Goal: Transaction & Acquisition: Purchase product/service

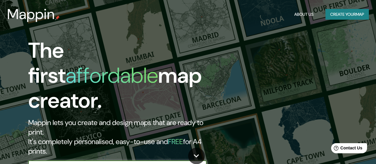
click at [69, 163] on input "text" at bounding box center [111, 166] width 166 height 7
type input "[GEOGRAPHIC_DATA]"
click at [201, 163] on icon "button" at bounding box center [200, 166] width 5 height 5
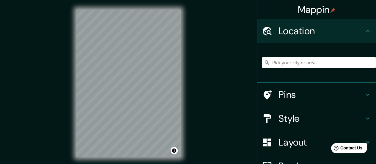
click at [364, 94] on icon at bounding box center [367, 94] width 7 height 7
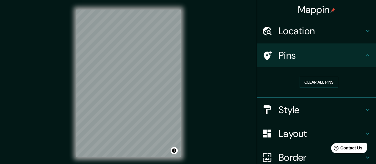
click at [263, 57] on icon at bounding box center [267, 55] width 8 height 10
click at [310, 83] on button "Clear all pins" at bounding box center [318, 82] width 39 height 11
click at [364, 111] on icon at bounding box center [367, 109] width 7 height 7
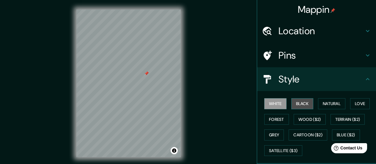
click at [297, 102] on button "Black" at bounding box center [302, 103] width 22 height 11
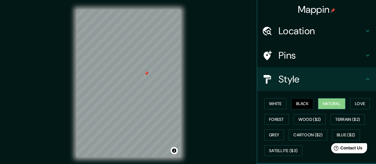
click at [326, 103] on button "Natural" at bounding box center [331, 103] width 27 height 11
click at [355, 104] on button "Love" at bounding box center [360, 103] width 20 height 11
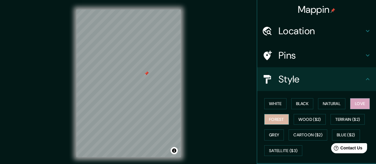
click at [275, 120] on button "Forest" at bounding box center [276, 119] width 25 height 11
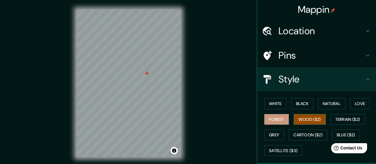
click at [304, 118] on button "Wood ($2)" at bounding box center [309, 119] width 32 height 11
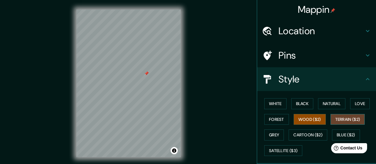
click at [338, 120] on button "Terrain ($2)" at bounding box center [347, 119] width 34 height 11
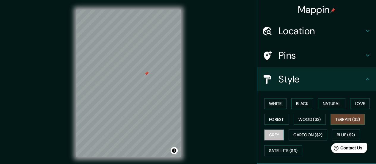
click at [270, 133] on button "Grey" at bounding box center [274, 134] width 20 height 11
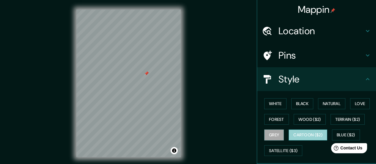
click at [301, 136] on button "Cartoon ($2)" at bounding box center [307, 134] width 39 height 11
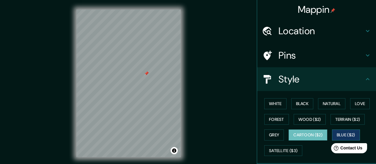
click at [350, 133] on button "Blue ($2)" at bounding box center [346, 134] width 28 height 11
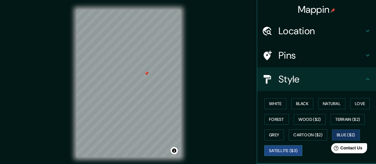
click at [280, 152] on button "Satellite ($3)" at bounding box center [283, 150] width 38 height 11
click at [267, 102] on button "White" at bounding box center [275, 103] width 22 height 11
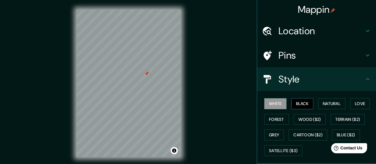
click at [298, 103] on button "Black" at bounding box center [302, 103] width 22 height 11
click at [271, 103] on button "White" at bounding box center [275, 103] width 22 height 11
click at [275, 119] on button "Forest" at bounding box center [276, 119] width 25 height 11
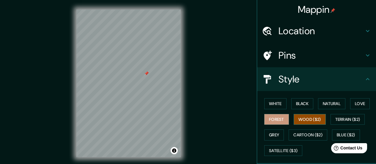
click at [300, 119] on button "Wood ($2)" at bounding box center [309, 119] width 32 height 11
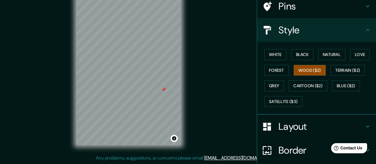
scroll to position [59, 0]
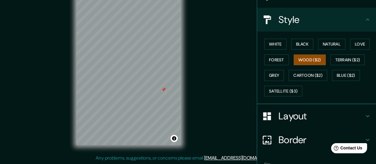
click at [293, 113] on h4 "Layout" at bounding box center [321, 116] width 86 height 12
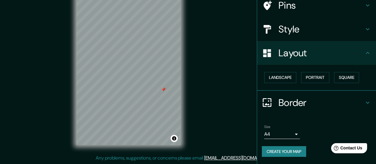
scroll to position [50, 0]
click at [283, 77] on button "Landscape" at bounding box center [280, 77] width 32 height 11
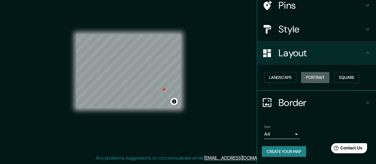
click at [309, 75] on button "Portrait" at bounding box center [315, 77] width 28 height 11
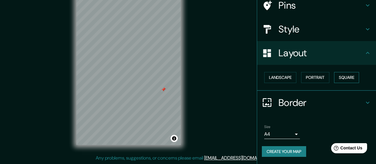
click at [342, 78] on button "Square" at bounding box center [346, 77] width 25 height 11
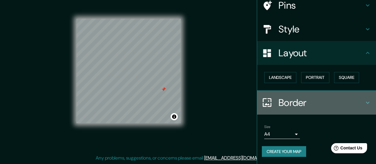
click at [285, 104] on h4 "Border" at bounding box center [321, 103] width 86 height 12
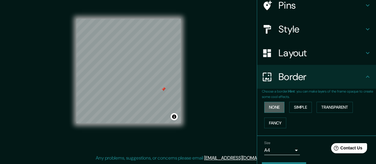
click at [270, 108] on button "None" at bounding box center [274, 107] width 20 height 11
click at [294, 109] on button "Simple" at bounding box center [300, 107] width 23 height 11
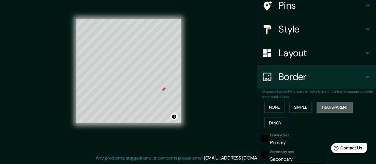
click at [325, 107] on button "Transparent" at bounding box center [334, 107] width 36 height 11
click at [268, 124] on button "Fancy" at bounding box center [275, 122] width 22 height 11
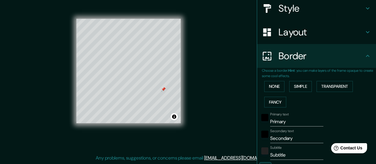
scroll to position [80, 0]
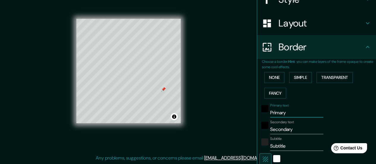
click at [275, 111] on input "Primary" at bounding box center [296, 113] width 53 height 10
type input "Primhary"
type input "140"
type input "28"
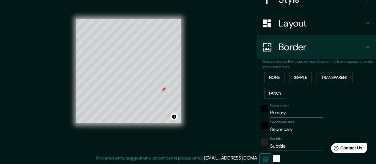
type input "14"
type input "Primhoary"
type input "140"
type input "28"
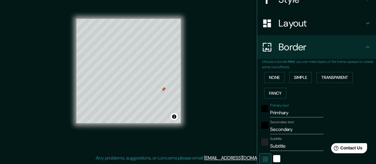
type input "14"
type input "Primhotary"
type input "140"
type input "28"
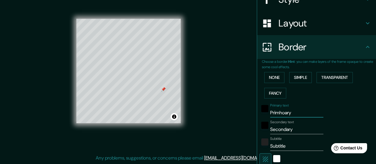
type input "14"
type input "Primhotaary"
type input "140"
type input "28"
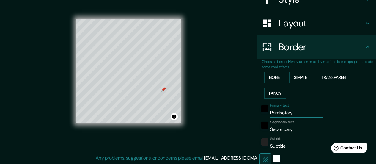
type input "14"
type input "Primhotary"
type input "140"
type input "28"
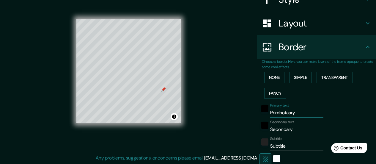
type input "14"
type input "Primhoary"
type input "140"
type input "28"
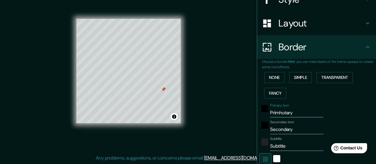
type input "14"
type input "Primhary"
type input "140"
type input "28"
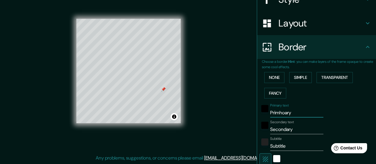
type input "14"
type input "Primary"
type input "140"
type input "28"
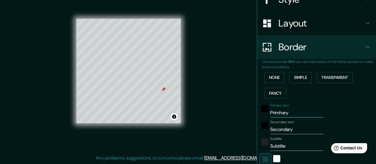
type input "14"
type input "Priary"
type input "140"
type input "28"
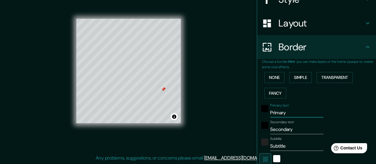
type input "14"
type input "Prary"
type input "140"
type input "28"
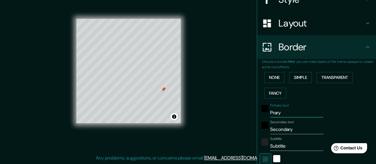
type input "14"
type input "Pary"
type input "140"
type input "28"
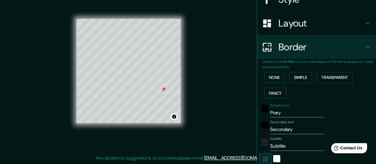
type input "14"
type input "ary"
type input "140"
type input "28"
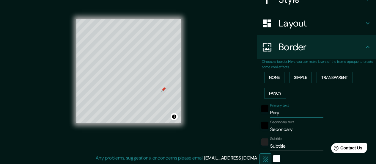
type input "14"
type input "iary"
type input "140"
type input "28"
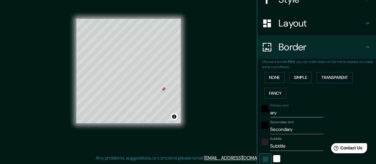
type input "14"
type input "inary"
type input "140"
type input "28"
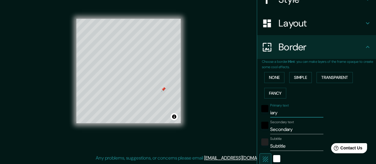
type input "14"
type input "iniary"
type input "140"
type input "28"
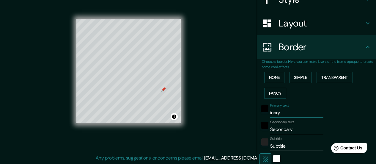
type input "14"
type input "inicary"
type input "140"
type input "28"
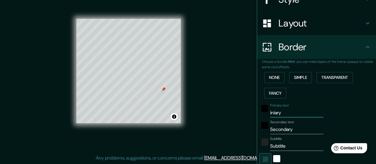
type input "14"
type input "iniciary"
type input "140"
type input "28"
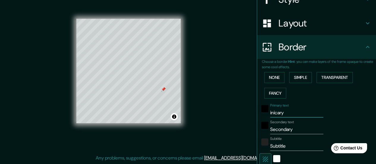
type input "14"
type input "inicioary"
type input "140"
type input "28"
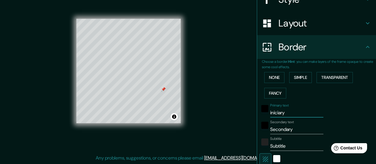
type input "14"
type input "iniciosary"
type input "140"
type input "28"
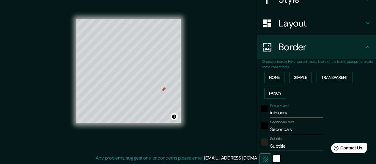
type input "14"
type input "iniciosry"
type input "140"
type input "28"
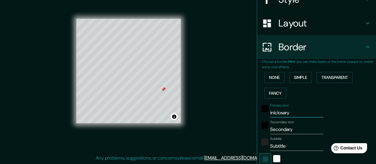
type input "14"
type input "iniciosy"
type input "140"
type input "28"
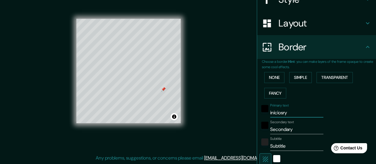
type input "14"
type input "inicios"
type input "140"
type input "28"
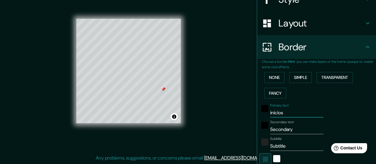
type input "14"
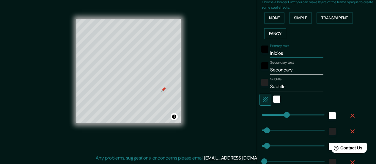
type input "140"
type input "inicios"
type input "320"
drag, startPoint x: 282, startPoint y: 116, endPoint x: 314, endPoint y: 118, distance: 32.4
type input "28"
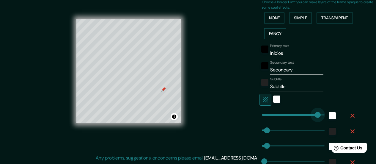
type input "28"
type input "14"
type input "175"
drag, startPoint x: 313, startPoint y: 117, endPoint x: 288, endPoint y: 116, distance: 25.0
type input "28"
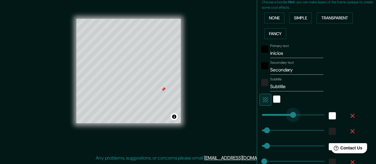
type input "28"
type input "14"
type input "190"
drag, startPoint x: 263, startPoint y: 130, endPoint x: 291, endPoint y: 132, distance: 28.3
type input "28"
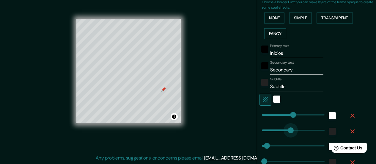
type input "14"
type input "103"
drag, startPoint x: 291, startPoint y: 132, endPoint x: 276, endPoint y: 133, distance: 15.5
type input "28"
type input "14"
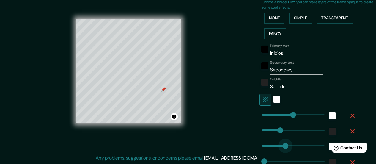
type input "208"
drag, startPoint x: 263, startPoint y: 145, endPoint x: 294, endPoint y: 146, distance: 31.5
type input "14"
type input "103"
type input "210"
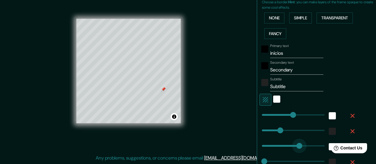
drag, startPoint x: 295, startPoint y: 146, endPoint x: 289, endPoint y: 146, distance: 5.7
type input "14"
type input "103"
type input "14"
type input "103"
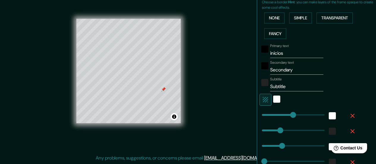
type input "14"
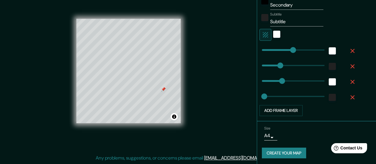
scroll to position [205, 0]
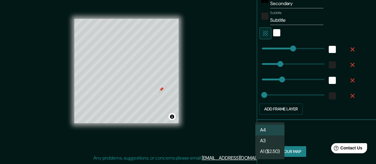
click at [267, 136] on body "Mappin Location Pins Style Layout Border Choose a border. Hint : you can make l…" at bounding box center [188, 70] width 376 height 164
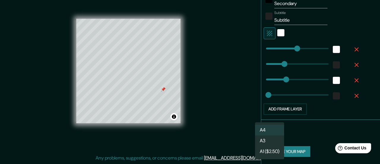
click at [263, 130] on li "A4" at bounding box center [269, 129] width 29 height 11
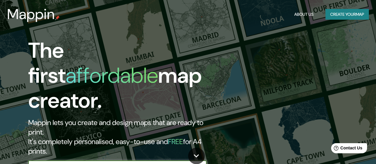
click at [115, 160] on div "​" at bounding box center [117, 166] width 178 height 12
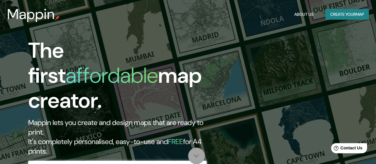
click at [195, 156] on icon at bounding box center [196, 155] width 10 height 10
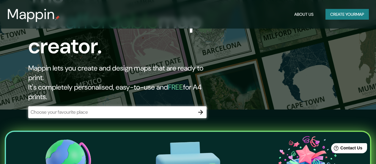
scroll to position [45, 0]
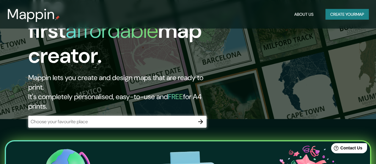
click at [68, 116] on div "​" at bounding box center [117, 122] width 178 height 12
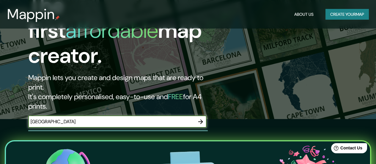
type input "[GEOGRAPHIC_DATA]"
click at [201, 118] on icon "button" at bounding box center [200, 121] width 7 height 7
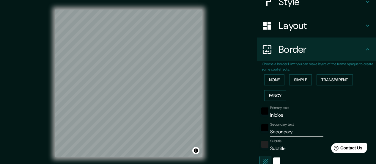
scroll to position [79, 0]
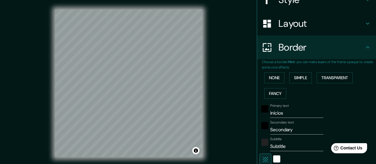
click at [371, 96] on div "None Simple Transparent Fancy" at bounding box center [319, 85] width 114 height 31
click at [183, 159] on div "© Mapbox © OpenStreetMap Improve this map" at bounding box center [128, 83] width 166 height 166
click at [225, 102] on div "Mappin Location Pins Style Layout Border Choose a border. Hint : you can make l…" at bounding box center [188, 88] width 376 height 176
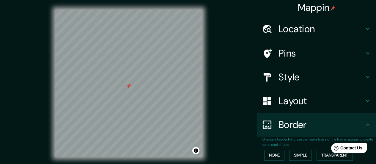
scroll to position [0, 0]
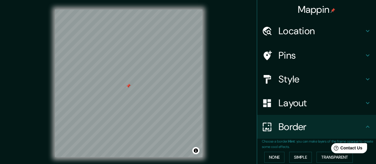
click at [281, 78] on h4 "Style" at bounding box center [321, 79] width 86 height 12
type input "275"
type input "162"
type input "177"
type input "22"
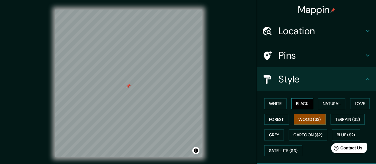
click at [295, 105] on button "Black" at bounding box center [302, 103] width 22 height 11
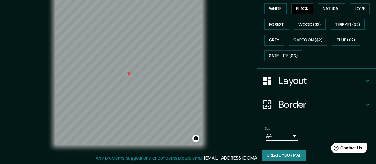
scroll to position [99, 0]
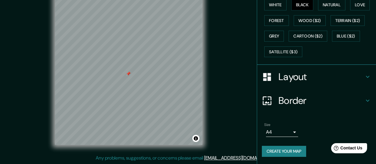
click at [293, 79] on h4 "Layout" at bounding box center [321, 77] width 86 height 12
type input "275"
type input "162"
type input "177"
type input "22"
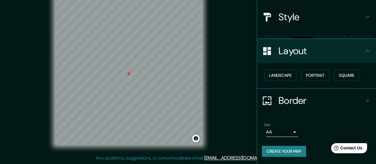
scroll to position [52, 0]
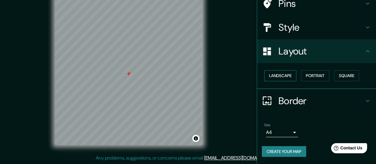
click at [285, 73] on button "Landscape" at bounding box center [280, 75] width 32 height 11
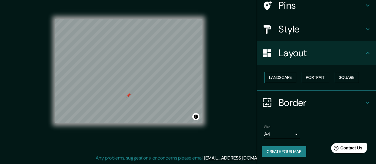
scroll to position [50, 0]
click at [308, 76] on button "Portrait" at bounding box center [315, 77] width 28 height 11
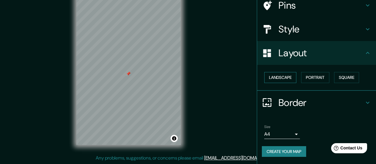
click at [284, 76] on button "Landscape" at bounding box center [280, 77] width 32 height 11
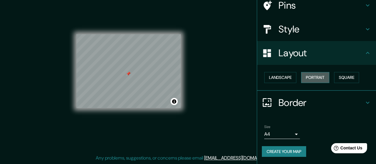
click at [317, 78] on button "Portrait" at bounding box center [315, 77] width 28 height 11
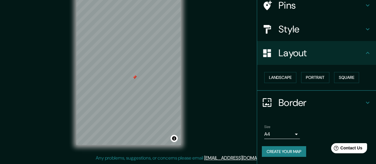
click at [364, 101] on icon at bounding box center [367, 102] width 7 height 7
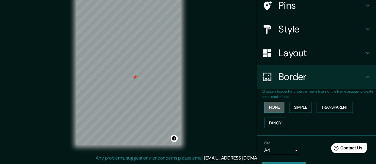
click at [274, 108] on button "None" at bounding box center [274, 107] width 20 height 11
click at [300, 107] on button "Simple" at bounding box center [300, 107] width 23 height 11
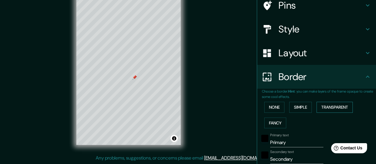
click at [334, 109] on button "Transparent" at bounding box center [334, 107] width 36 height 11
click at [295, 108] on button "Simple" at bounding box center [300, 107] width 23 height 11
click at [270, 121] on button "Fancy" at bounding box center [275, 122] width 22 height 11
click at [296, 107] on button "Simple" at bounding box center [300, 107] width 23 height 11
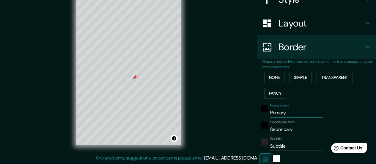
click at [270, 113] on input "Primary" at bounding box center [296, 113] width 53 height 10
paste input "41°08'"
type input "41°08'Primary"
type input "140"
type input "28"
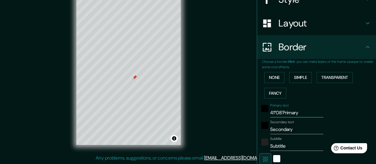
type input "41°08'rimary"
type input "140"
type input "28"
type input "41°08'imary"
type input "140"
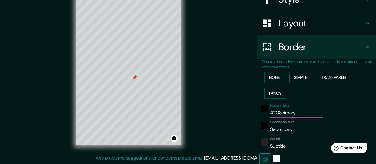
type input "28"
type input "41°08'mary"
type input "140"
type input "28"
type input "41°08'ary"
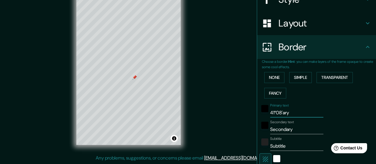
type input "140"
type input "28"
type input "41°08'ry"
type input "140"
type input "28"
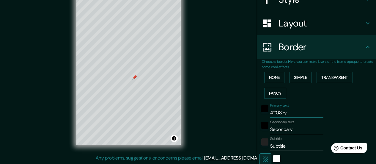
type input "41°08'y"
type input "140"
type input "28"
type input "41°08'"
type input "140"
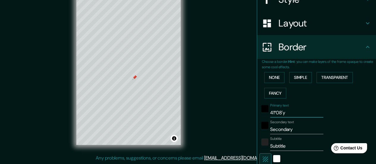
type input "28"
type input "41°08'0"
type input "140"
type input "28"
type input "41°08'03"
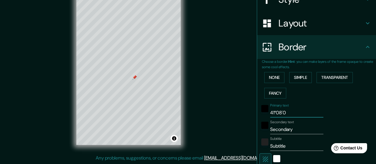
type input "140"
type input "28"
type input "41°08'032"
type input "140"
type input "28"
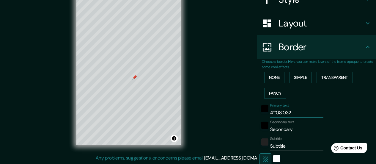
type input "41°08'03"
type input "140"
type input "28"
type input "41°08'03""
type input "140"
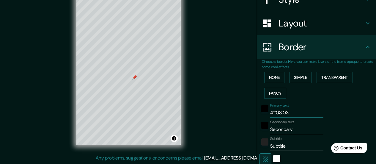
type input "28"
type input "41°08'03""
click at [270, 128] on input "Secondary" at bounding box center [296, 129] width 53 height 10
type input "econdary"
type input "140"
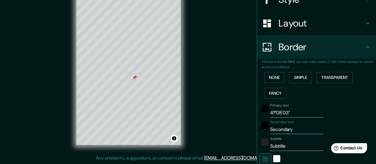
type input "28"
type input "1econdary"
type input "140"
type input "28"
type input "1ºecondary"
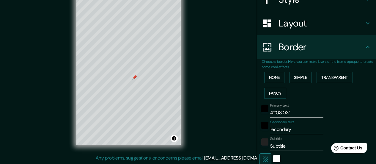
type input "140"
type input "28"
type input "1º1econdary"
type input "140"
type input "28"
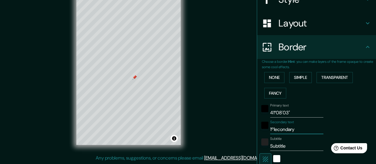
type input "1º10econdary"
type input "140"
type input "28"
click at [287, 112] on input "41°08'03"" at bounding box center [296, 113] width 53 height 10
click at [265, 129] on div at bounding box center [264, 127] width 11 height 14
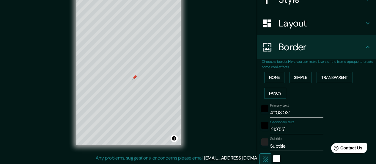
drag, startPoint x: 266, startPoint y: 129, endPoint x: 287, endPoint y: 129, distance: 21.7
click at [287, 129] on input "1º10'55"" at bounding box center [296, 129] width 53 height 10
click at [291, 112] on input "41°08'03"" at bounding box center [296, 113] width 53 height 10
paste input "1º1"
click at [293, 129] on input "Secondary text" at bounding box center [296, 129] width 53 height 10
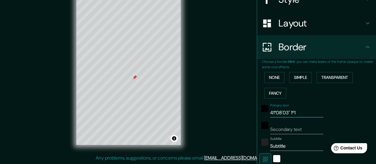
drag, startPoint x: 302, startPoint y: 112, endPoint x: 248, endPoint y: 111, distance: 54.1
click at [248, 111] on div "Mappin Location Pins Style Layout Border Choose a border. Hint : you can make l…" at bounding box center [188, 76] width 376 height 176
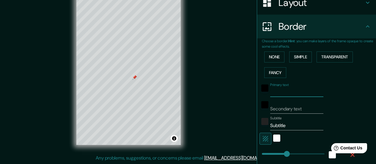
scroll to position [109, 0]
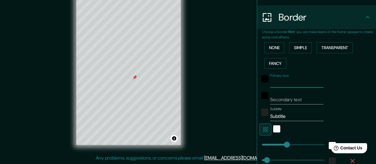
click at [270, 115] on input "Subtitle" at bounding box center [296, 116] width 53 height 10
click at [270, 116] on input "Subtitle" at bounding box center [296, 116] width 53 height 10
paste input "1º10'55""
drag, startPoint x: 287, startPoint y: 115, endPoint x: 262, endPoint y: 115, distance: 25.2
click at [262, 115] on div "Subtitle 1º10'55"" at bounding box center [307, 114] width 97 height 14
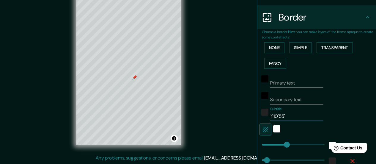
paste input "[GEOGRAPHIC_DATA]"
click at [293, 132] on div at bounding box center [307, 129] width 97 height 12
click at [334, 121] on div "Primary text Secondary text Subtitle [GEOGRAPHIC_DATA] Add frame layer" at bounding box center [309, 125] width 95 height 108
click at [273, 127] on div "white" at bounding box center [276, 128] width 7 height 7
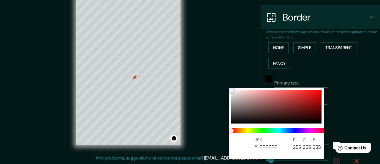
drag, startPoint x: 315, startPoint y: 94, endPoint x: 315, endPoint y: 100, distance: 6.5
click at [315, 94] on div at bounding box center [276, 106] width 90 height 33
click at [313, 130] on span at bounding box center [278, 130] width 95 height 5
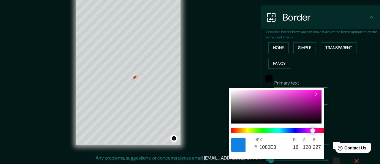
click at [286, 130] on span at bounding box center [278, 130] width 95 height 5
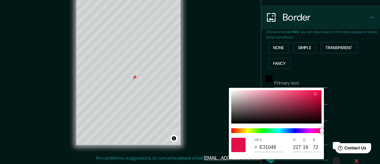
click at [322, 130] on span at bounding box center [278, 130] width 95 height 5
click at [351, 114] on div at bounding box center [190, 82] width 380 height 164
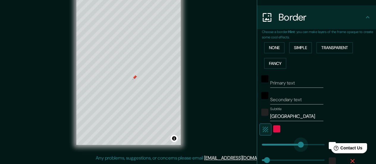
drag, startPoint x: 283, startPoint y: 144, endPoint x: 296, endPoint y: 145, distance: 13.4
drag, startPoint x: 296, startPoint y: 146, endPoint x: 271, endPoint y: 146, distance: 24.7
drag, startPoint x: 265, startPoint y: 115, endPoint x: 313, endPoint y: 116, distance: 47.8
click at [313, 116] on div "Subtitle [GEOGRAPHIC_DATA]" at bounding box center [307, 114] width 97 height 14
drag, startPoint x: 266, startPoint y: 116, endPoint x: 315, endPoint y: 117, distance: 49.6
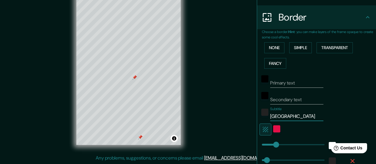
click at [315, 117] on input "[GEOGRAPHIC_DATA]" at bounding box center [296, 116] width 53 height 10
click at [275, 84] on input "Primary text" at bounding box center [296, 83] width 53 height 10
paste input "41°08'03"N 1°"
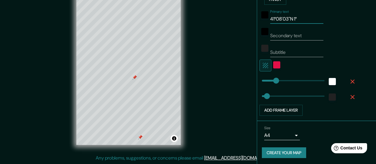
scroll to position [174, 0]
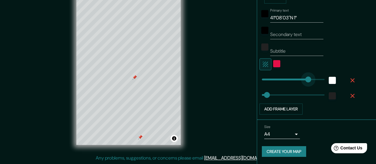
drag, startPoint x: 272, startPoint y: 78, endPoint x: 304, endPoint y: 79, distance: 31.5
drag, startPoint x: 304, startPoint y: 79, endPoint x: 274, endPoint y: 80, distance: 29.7
drag, startPoint x: 261, startPoint y: 94, endPoint x: 300, endPoint y: 95, distance: 38.6
drag, startPoint x: 300, startPoint y: 95, endPoint x: 266, endPoint y: 96, distance: 34.2
drag, startPoint x: 275, startPoint y: 78, endPoint x: 288, endPoint y: 78, distance: 13.7
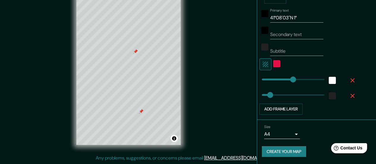
click at [273, 53] on input "Subtitle" at bounding box center [296, 51] width 53 height 10
drag, startPoint x: 265, startPoint y: 16, endPoint x: 307, endPoint y: 19, distance: 42.6
click at [307, 19] on div "Primary text 41°08'03"N 1°" at bounding box center [307, 15] width 97 height 14
click at [293, 16] on input "41°08'03"N 1°" at bounding box center [296, 18] width 53 height 10
click at [274, 50] on input "Subtitle" at bounding box center [296, 51] width 53 height 10
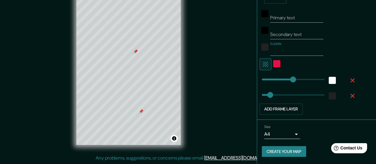
click at [270, 33] on input "Secondary text" at bounding box center [296, 35] width 53 height 10
paste input "[GEOGRAPHIC_DATA]"
click at [214, 103] on div "Mappin Location Pins Style Layout Border Choose a border. Hint : you can make l…" at bounding box center [188, 76] width 376 height 176
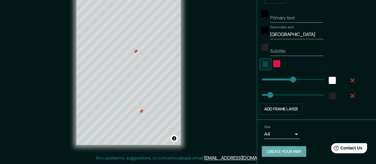
click at [287, 152] on button "Create your map" at bounding box center [284, 151] width 44 height 11
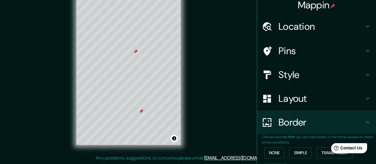
scroll to position [0, 0]
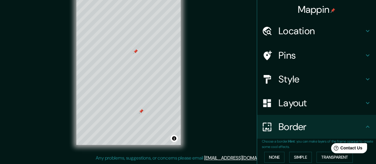
click at [200, 53] on div "Mappin Location Pins Style Layout Border Choose a border. Hint : you can make l…" at bounding box center [188, 76] width 376 height 176
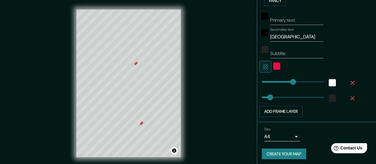
scroll to position [174, 0]
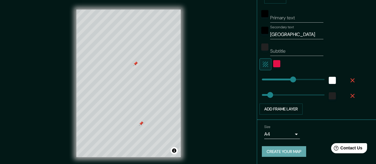
click at [287, 152] on button "Create your map" at bounding box center [284, 151] width 44 height 11
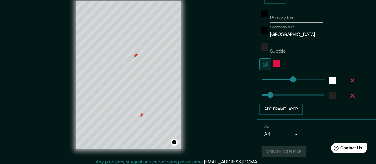
scroll to position [12, 0]
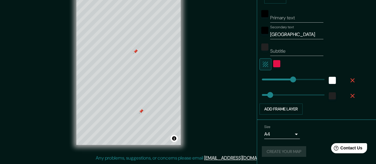
click at [233, 159] on link "[EMAIL_ADDRESS][DOMAIN_NAME]" at bounding box center [240, 157] width 73 height 6
click at [234, 160] on link "[EMAIL_ADDRESS][DOMAIN_NAME]" at bounding box center [240, 157] width 73 height 6
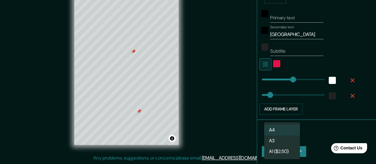
click at [266, 134] on body "Mappin Location Pins Style Layout Border Choose a border. Hint : you can make l…" at bounding box center [188, 70] width 376 height 164
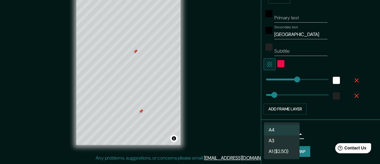
click at [269, 130] on li "A4" at bounding box center [282, 129] width 36 height 11
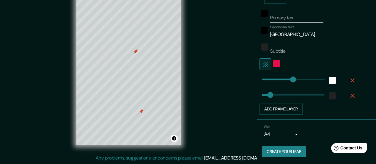
click at [269, 131] on li "A4" at bounding box center [281, 134] width 27 height 6
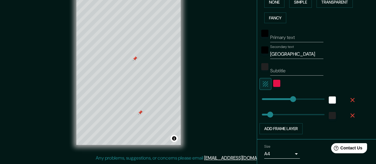
scroll to position [174, 0]
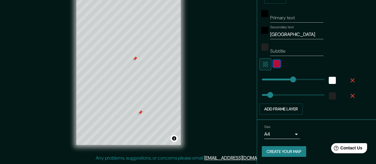
click at [273, 62] on div "color-E31048" at bounding box center [276, 63] width 7 height 7
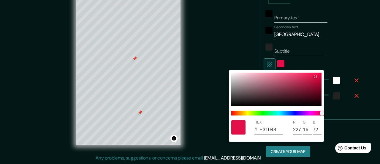
click at [266, 63] on div at bounding box center [190, 82] width 380 height 164
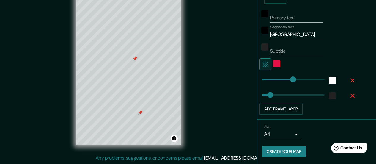
click at [263, 66] on icon "button" at bounding box center [265, 63] width 5 height 5
click at [267, 67] on div at bounding box center [307, 64] width 97 height 12
click at [262, 65] on icon "button" at bounding box center [265, 64] width 7 height 7
click at [140, 114] on div at bounding box center [140, 112] width 5 height 5
click at [177, 131] on div at bounding box center [178, 130] width 5 height 5
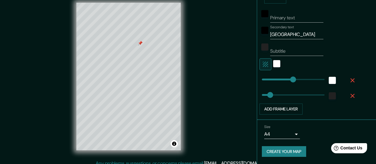
scroll to position [12, 0]
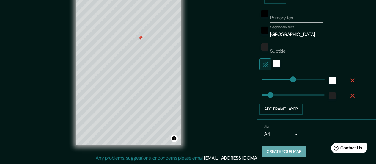
click at [282, 151] on button "Create your map" at bounding box center [284, 151] width 44 height 11
click at [108, 159] on p "Any problems, suggestions, or concerns please email [EMAIL_ADDRESS][DOMAIN_NAME…" at bounding box center [187, 157] width 183 height 7
drag, startPoint x: 108, startPoint y: 157, endPoint x: 225, endPoint y: 162, distance: 117.1
click at [225, 162] on div "Mappin Location Pins Style Layout Border Choose a border. Hint : you can make l…" at bounding box center [188, 76] width 376 height 176
copy p "Any problems, suggestions, or concerns please email"
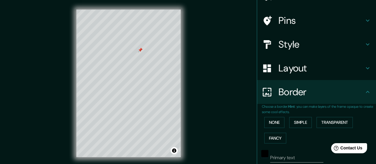
scroll to position [0, 0]
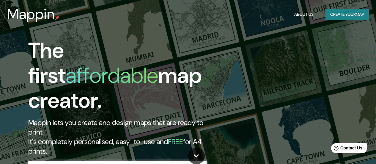
click at [79, 163] on input "text" at bounding box center [111, 166] width 166 height 7
click at [57, 163] on input "text" at bounding box center [111, 166] width 166 height 7
click at [201, 163] on icon "button" at bounding box center [200, 166] width 7 height 7
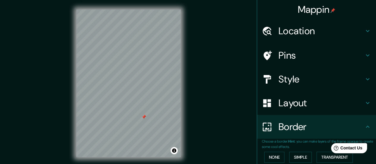
click at [143, 117] on div at bounding box center [143, 116] width 5 height 5
click at [189, 72] on div "© Mapbox © OpenStreetMap Improve this map" at bounding box center [128, 83] width 123 height 166
click at [155, 129] on div at bounding box center [154, 129] width 5 height 5
click at [156, 128] on div at bounding box center [158, 129] width 5 height 5
click at [153, 128] on div at bounding box center [154, 128] width 5 height 5
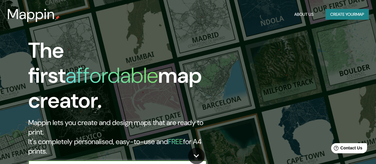
click at [49, 163] on input "text" at bounding box center [111, 166] width 166 height 7
click at [202, 163] on icon "button" at bounding box center [200, 166] width 5 height 5
click at [54, 163] on input "text" at bounding box center [111, 166] width 166 height 7
click at [199, 163] on icon "button" at bounding box center [200, 166] width 5 height 5
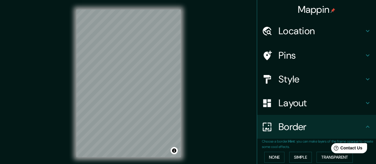
click at [364, 30] on icon at bounding box center [367, 30] width 7 height 7
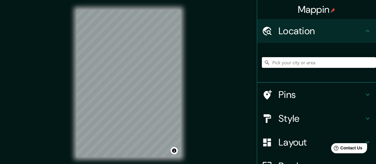
click at [298, 60] on input "Pick your city or area" at bounding box center [319, 62] width 114 height 11
click at [321, 62] on input "[PERSON_NAME], 9800-208 Rosais, [GEOGRAPHIC_DATA], [GEOGRAPHIC_DATA]" at bounding box center [319, 62] width 114 height 11
drag, startPoint x: 321, startPoint y: 62, endPoint x: 257, endPoint y: 63, distance: 63.9
click at [262, 63] on input "[PERSON_NAME], 9800-208 Rosais, [GEOGRAPHIC_DATA], [GEOGRAPHIC_DATA]" at bounding box center [319, 62] width 114 height 11
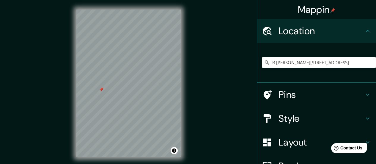
click at [101, 91] on div at bounding box center [101, 89] width 5 height 5
click at [103, 90] on div at bounding box center [103, 88] width 5 height 5
click at [105, 10] on div at bounding box center [128, 10] width 104 height 0
click at [105, 89] on div at bounding box center [105, 87] width 5 height 5
click at [107, 88] on div at bounding box center [107, 87] width 5 height 5
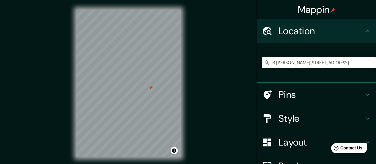
click at [151, 88] on div at bounding box center [150, 87] width 5 height 5
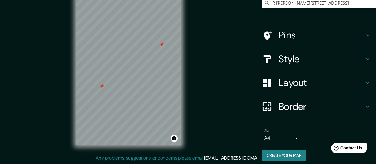
scroll to position [64, 0]
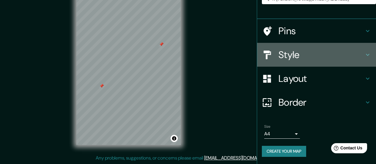
click at [364, 56] on icon at bounding box center [367, 54] width 7 height 7
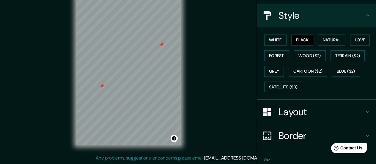
click at [364, 112] on icon at bounding box center [367, 111] width 7 height 7
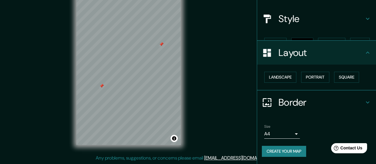
scroll to position [50, 0]
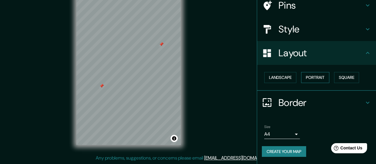
click at [311, 77] on button "Portrait" at bounding box center [315, 77] width 28 height 11
click at [364, 102] on icon at bounding box center [367, 102] width 7 height 7
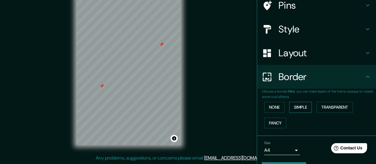
click at [298, 108] on button "Simple" at bounding box center [300, 107] width 23 height 11
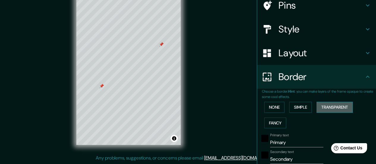
click at [331, 108] on button "Transparent" at bounding box center [334, 107] width 36 height 11
click at [297, 106] on button "Simple" at bounding box center [300, 107] width 23 height 11
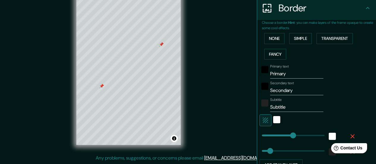
scroll to position [109, 0]
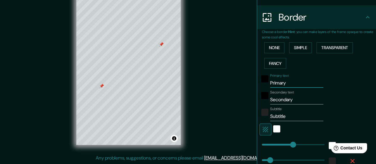
click at [270, 83] on input "Primary" at bounding box center [296, 83] width 53 height 10
paste input "37°44'"
click at [273, 83] on input "Primary text" at bounding box center [296, 83] width 53 height 10
paste input "37°44'22"N 25"
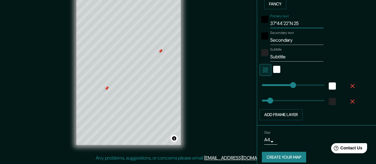
click at [297, 24] on input "37°44'22"N 25" at bounding box center [296, 24] width 53 height 10
click at [297, 23] on input "37°44'22"N 25" at bounding box center [296, 24] width 53 height 10
click at [270, 40] on input "Secondary" at bounding box center [296, 40] width 53 height 10
drag, startPoint x: 266, startPoint y: 21, endPoint x: 322, endPoint y: 22, distance: 56.1
click at [322, 22] on div "Primary text 37°44'22"N 25" at bounding box center [307, 21] width 97 height 14
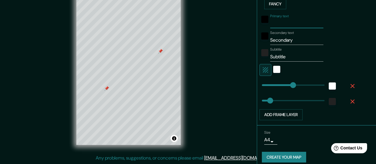
paste input "37°44'22"N 25"
click at [272, 38] on input "Secondary" at bounding box center [296, 40] width 53 height 10
drag, startPoint x: 301, startPoint y: 21, endPoint x: 266, endPoint y: 22, distance: 35.3
click at [270, 22] on input "37°44'22"N 25" at bounding box center [296, 24] width 53 height 10
click at [261, 35] on div "black" at bounding box center [264, 35] width 7 height 7
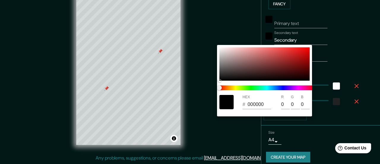
click at [291, 37] on div at bounding box center [190, 82] width 380 height 164
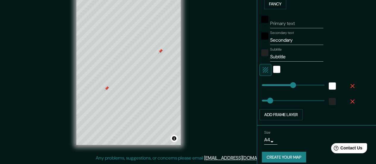
click at [286, 38] on input "Secondary" at bounding box center [296, 40] width 53 height 10
click at [270, 40] on input "Secondary" at bounding box center [296, 40] width 53 height 10
paste input "[GEOGRAPHIC_DATA]"
click at [134, 117] on div at bounding box center [132, 116] width 5 height 5
click at [284, 57] on input "Subtitle" at bounding box center [296, 57] width 53 height 10
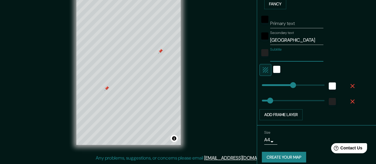
paste input "[GEOGRAPHIC_DATA]"
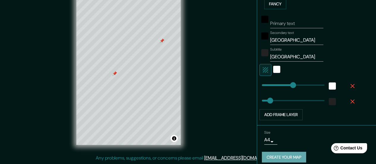
click at [290, 156] on button "Create your map" at bounding box center [284, 156] width 44 height 11
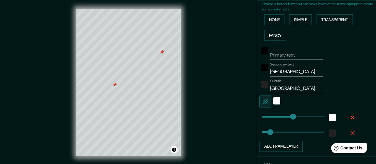
scroll to position [0, 0]
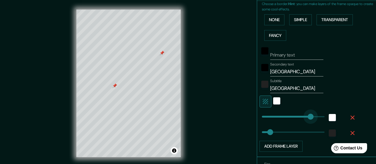
drag, startPoint x: 289, startPoint y: 115, endPoint x: 306, endPoint y: 116, distance: 17.0
drag, startPoint x: 304, startPoint y: 116, endPoint x: 288, endPoint y: 117, distance: 15.8
drag, startPoint x: 289, startPoint y: 117, endPoint x: 308, endPoint y: 117, distance: 18.4
drag, startPoint x: 307, startPoint y: 117, endPoint x: 292, endPoint y: 117, distance: 15.7
